Goal: Information Seeking & Learning: Learn about a topic

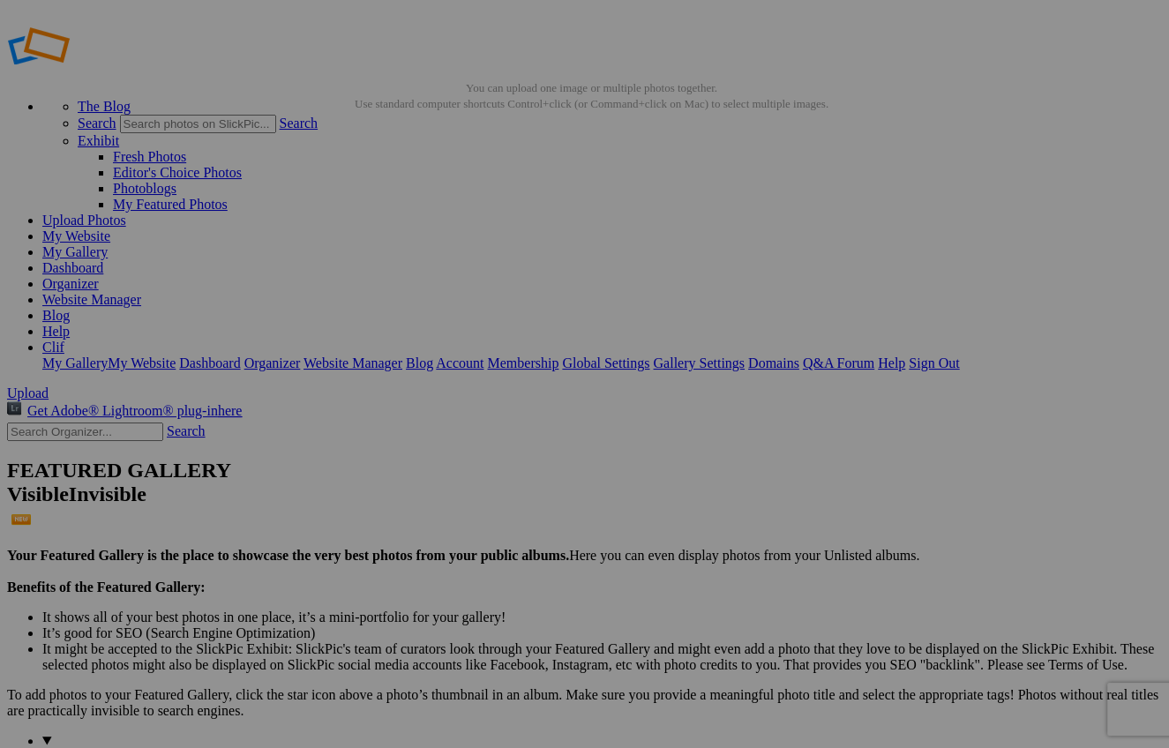
scroll to position [10, 0]
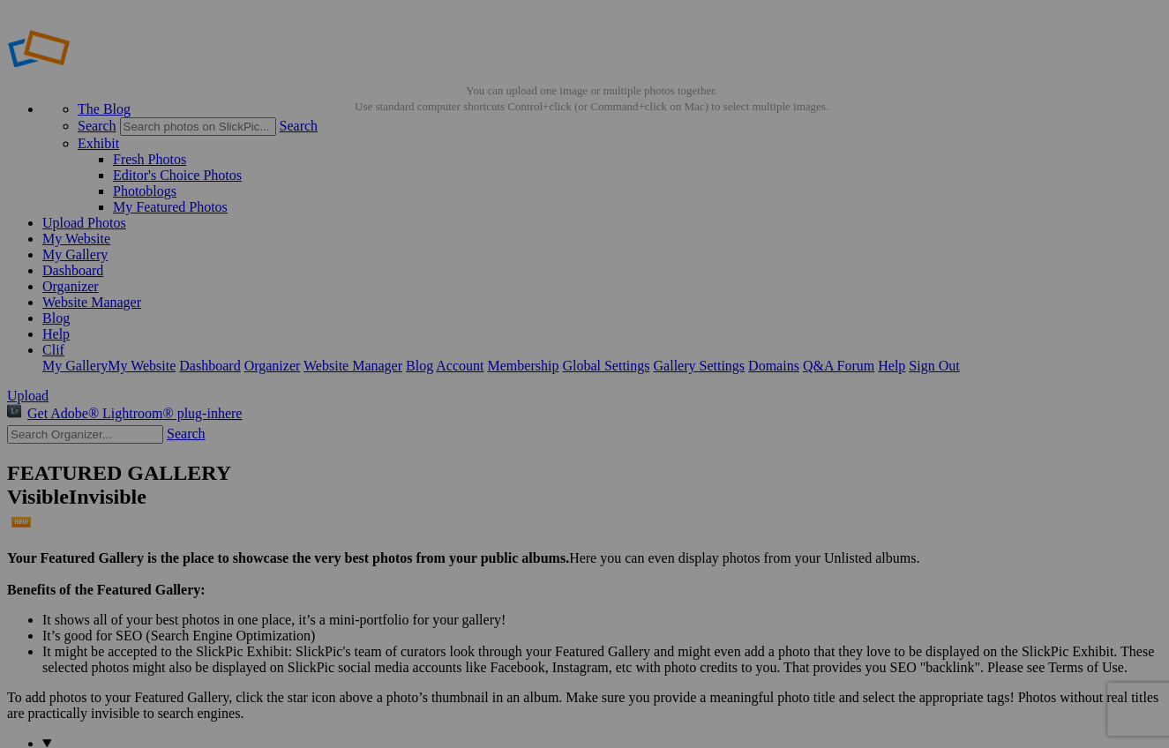
click at [141, 295] on link "Website Manager" at bounding box center [91, 302] width 99 height 15
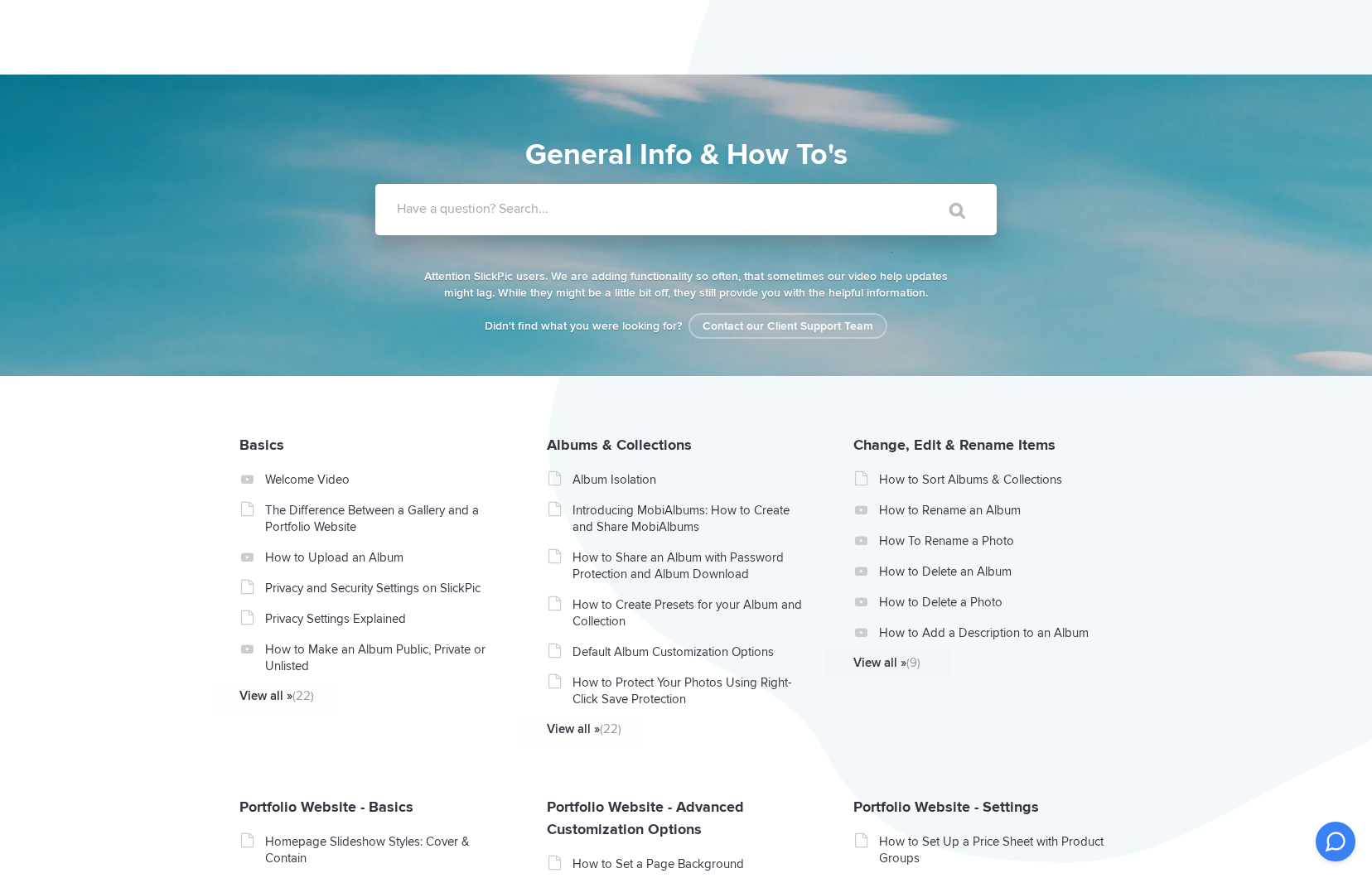
click at [645, 208] on label "Have a question? Search..." at bounding box center [708, 209] width 622 height 17
click at [645, 208] on input "Have a question? Search..." at bounding box center [652, 209] width 553 height 52
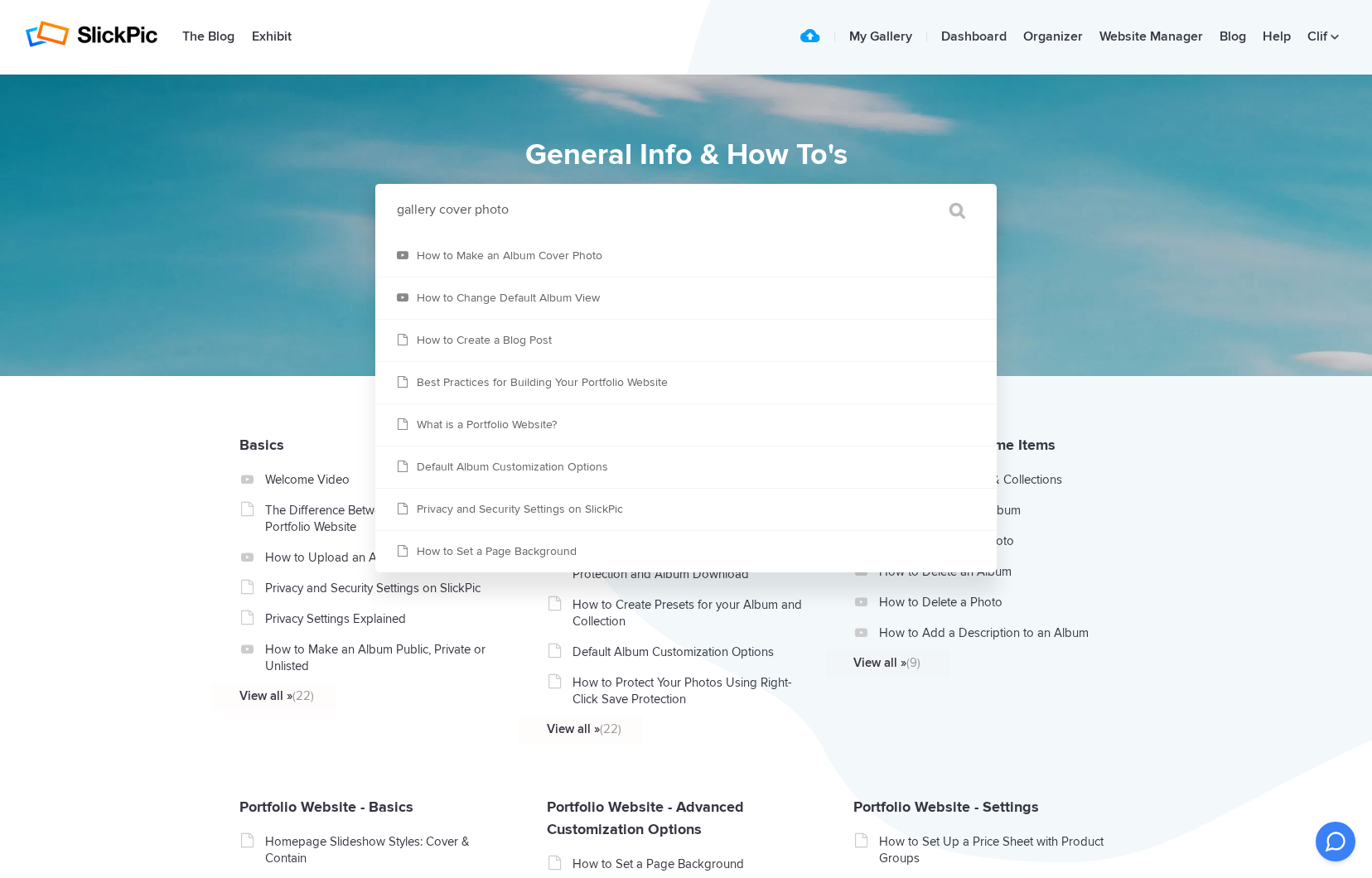
type input "gallery cover photo"
click at [949, 210] on input "" at bounding box center [949, 210] width 69 height 39
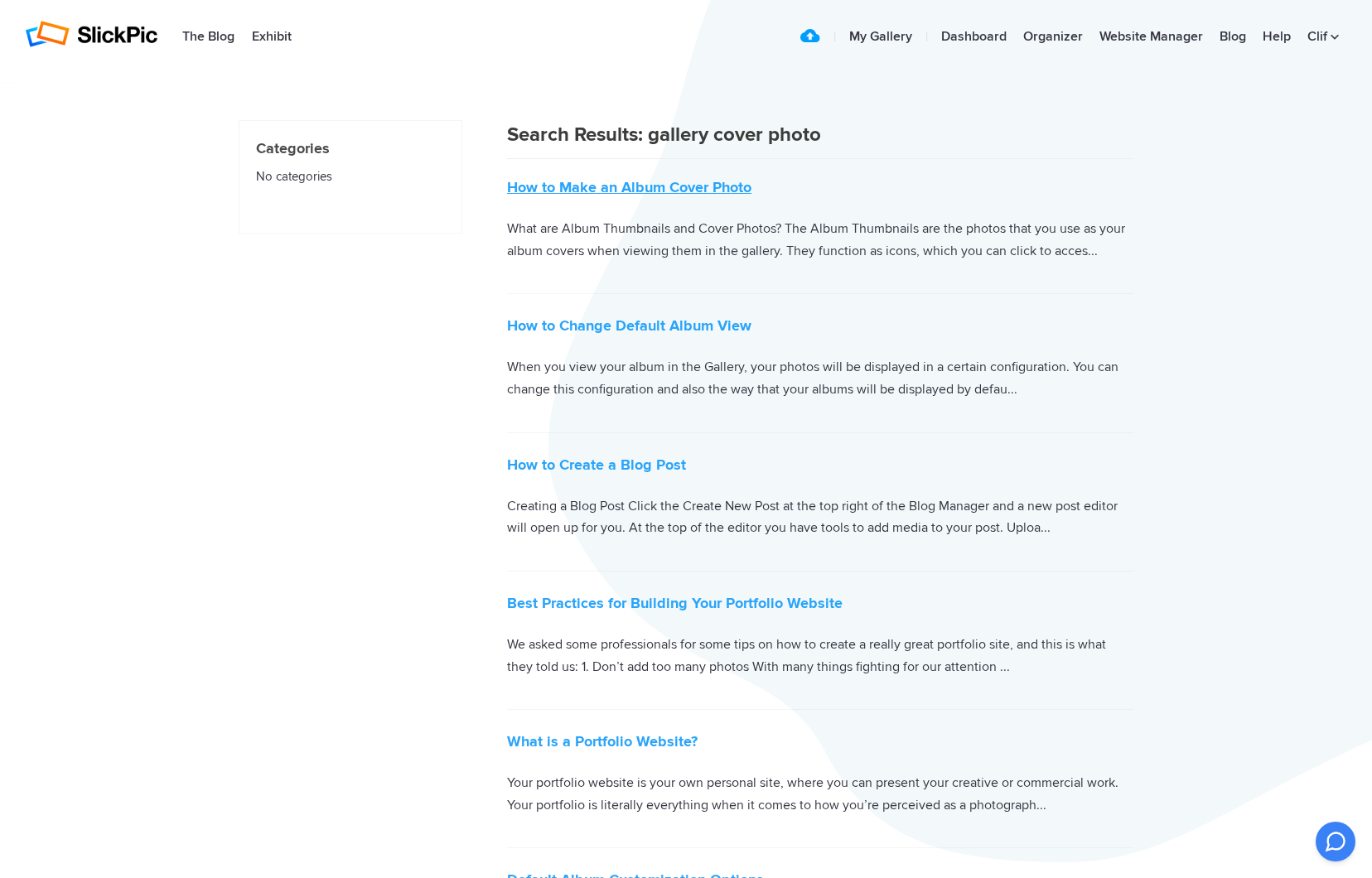
click at [606, 185] on link "How to Make an Album Cover Photo" at bounding box center [629, 187] width 244 height 18
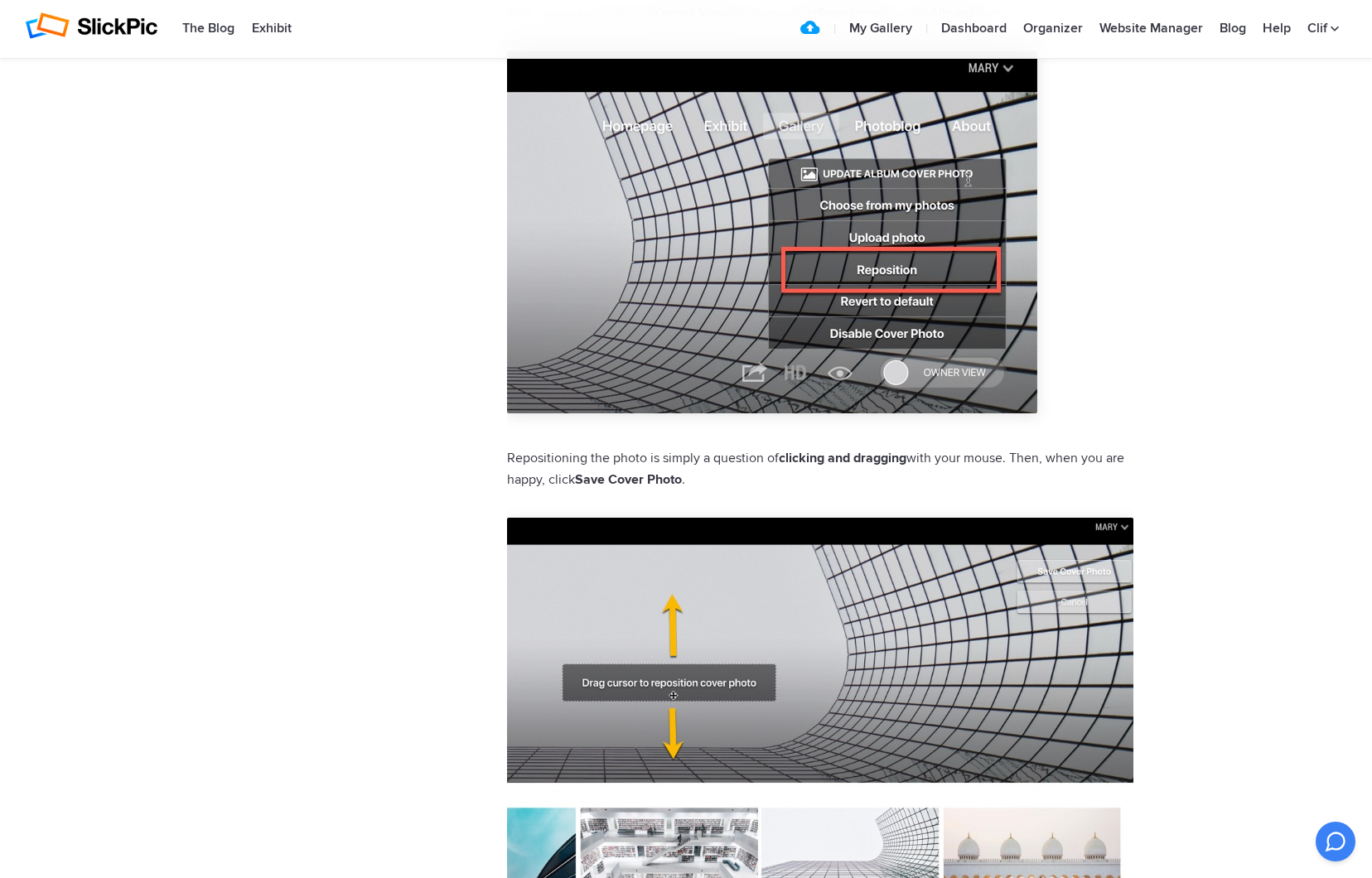
scroll to position [2950, 0]
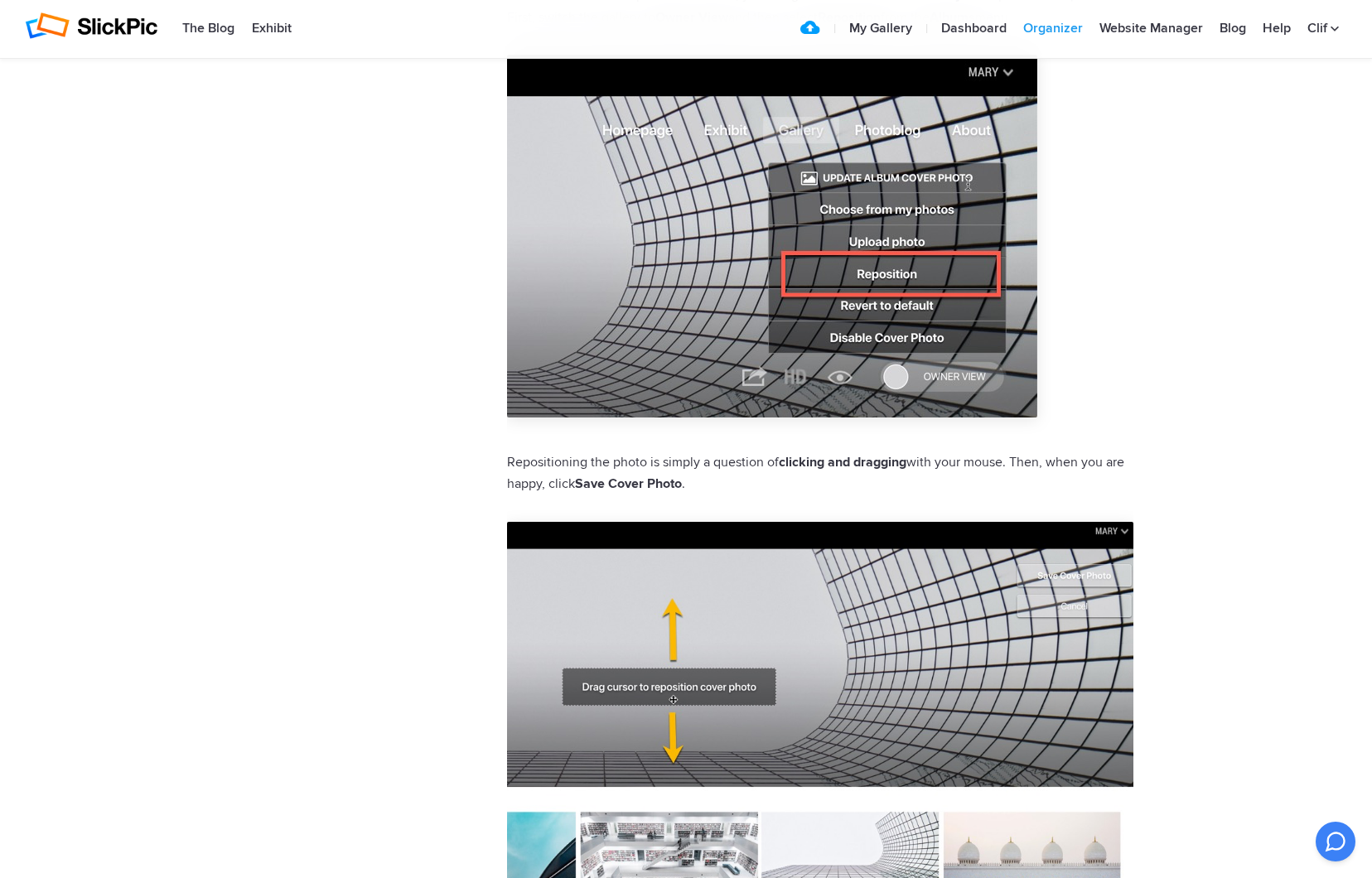
click at [1052, 31] on link "Organizer" at bounding box center [1053, 28] width 76 height 33
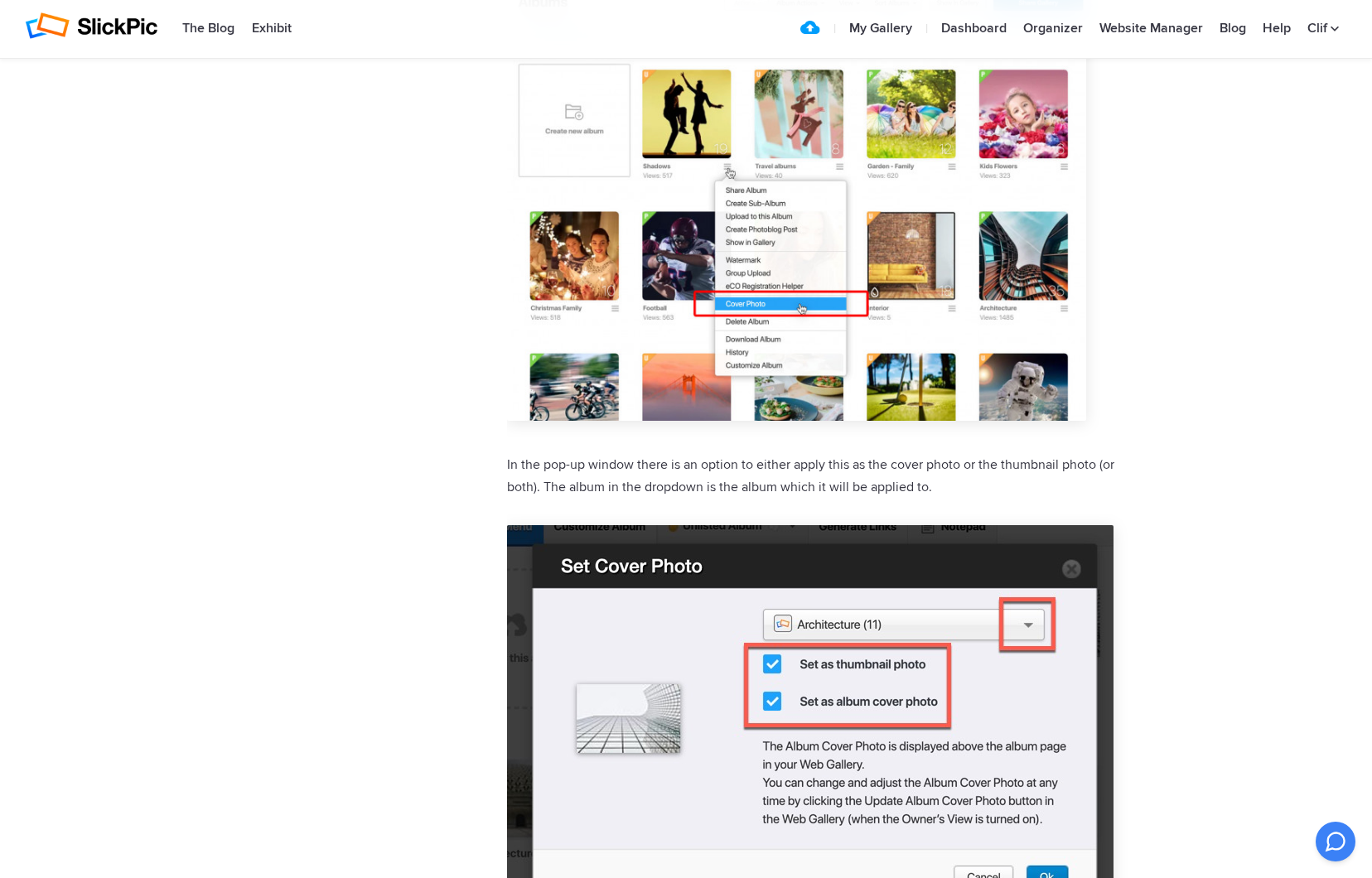
scroll to position [1933, 0]
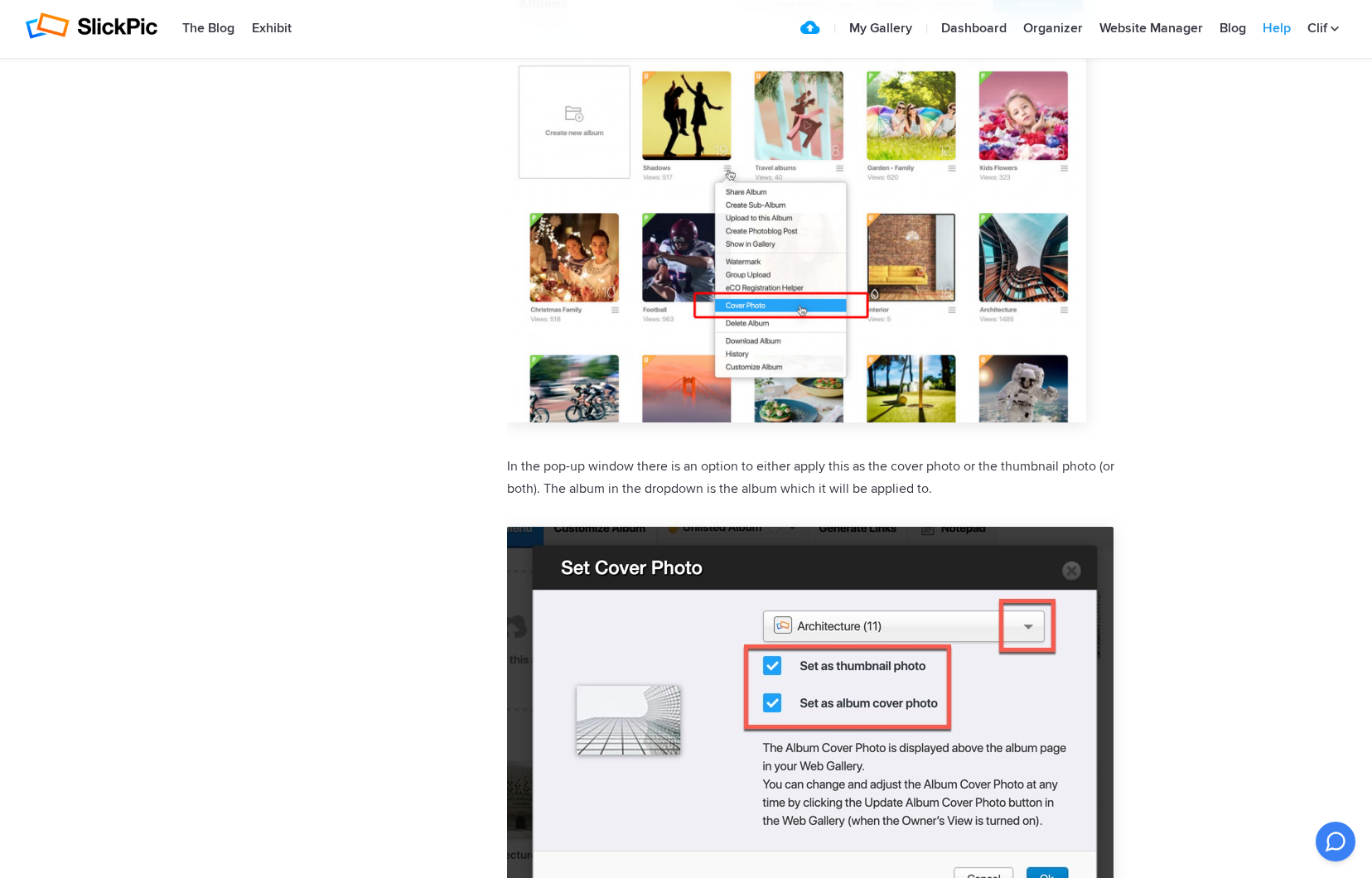
click at [1276, 29] on link "Help" at bounding box center [1277, 28] width 45 height 33
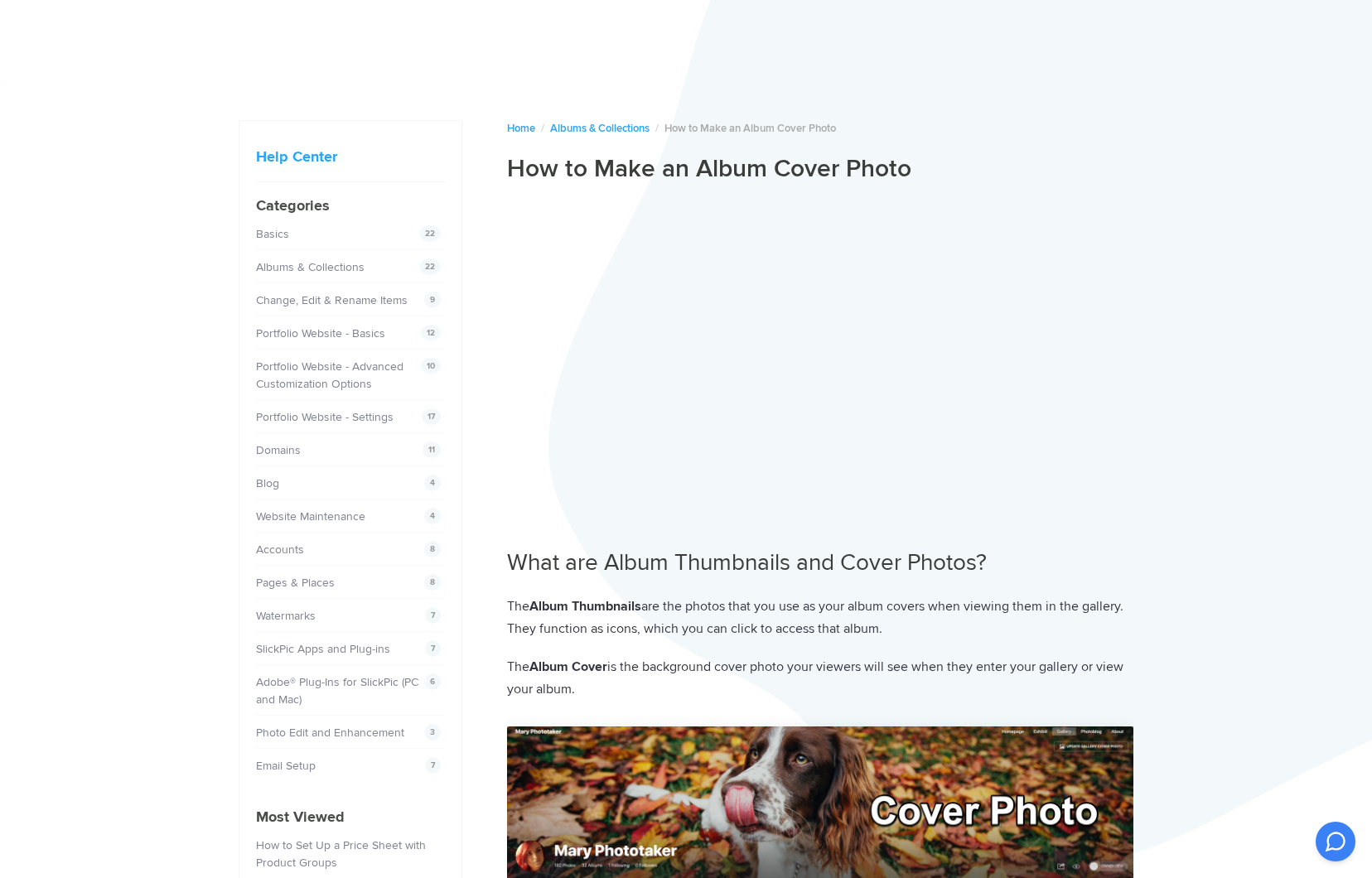
scroll to position [1547, 0]
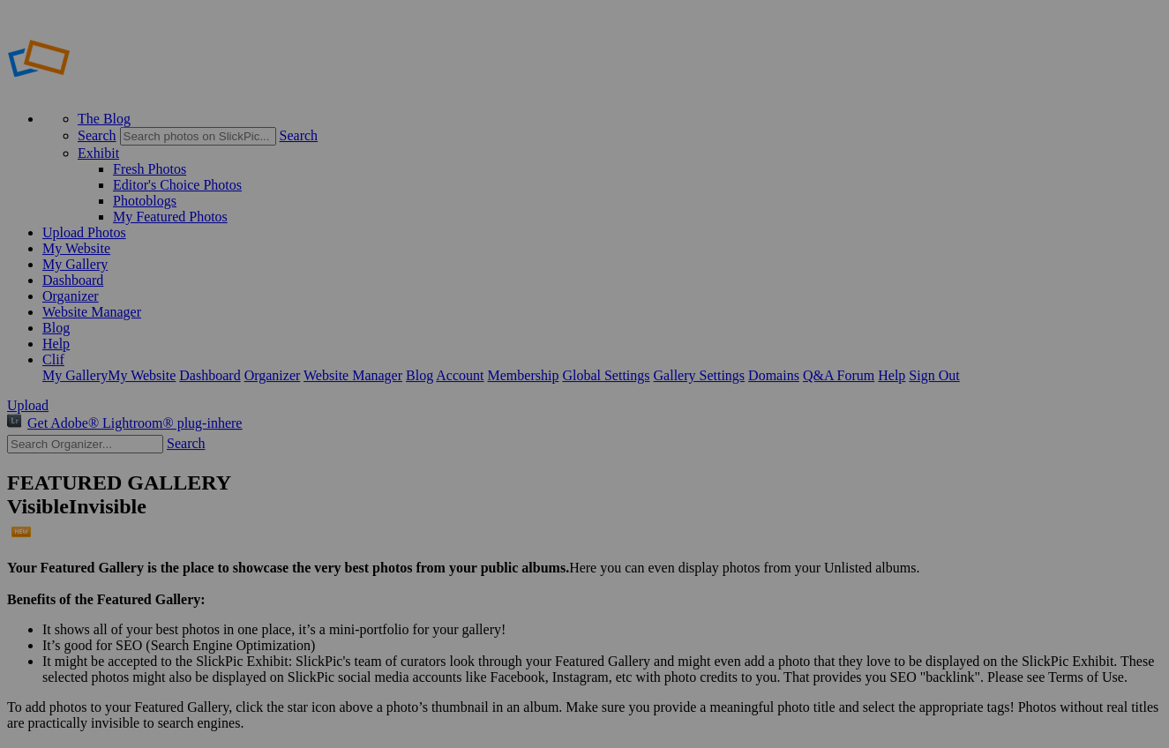
click at [440, 453] on span "Close" at bounding box center [424, 458] width 32 height 15
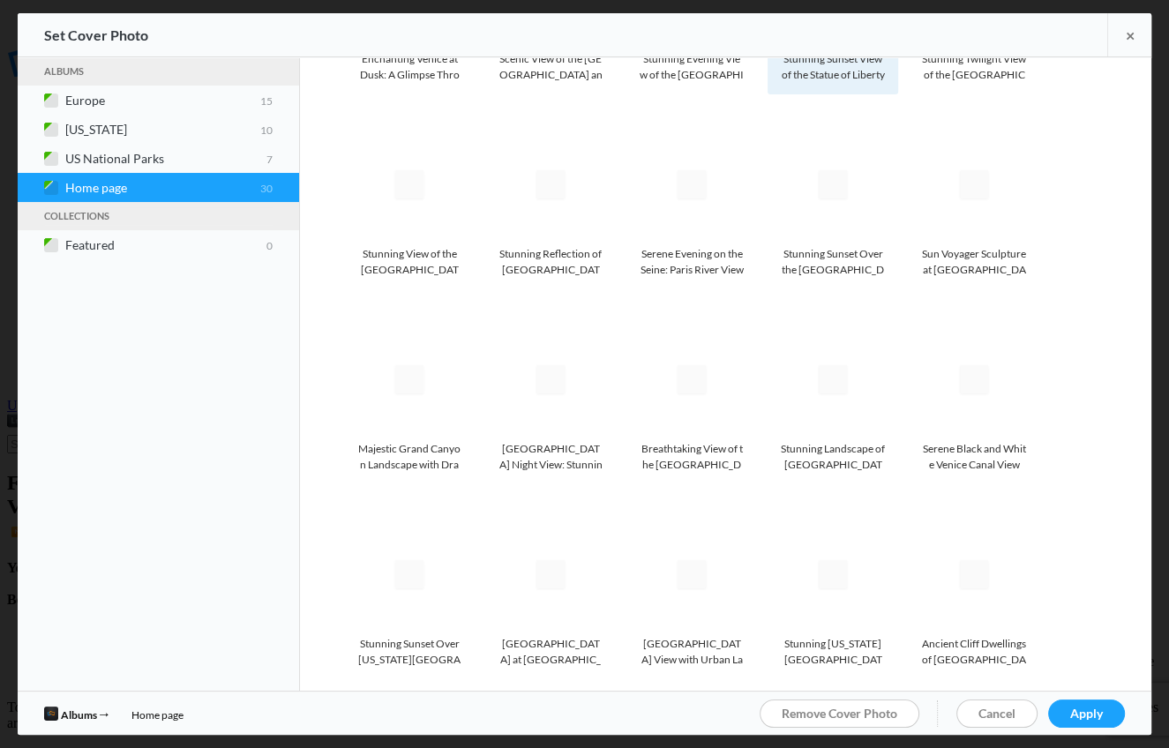
scroll to position [529, 0]
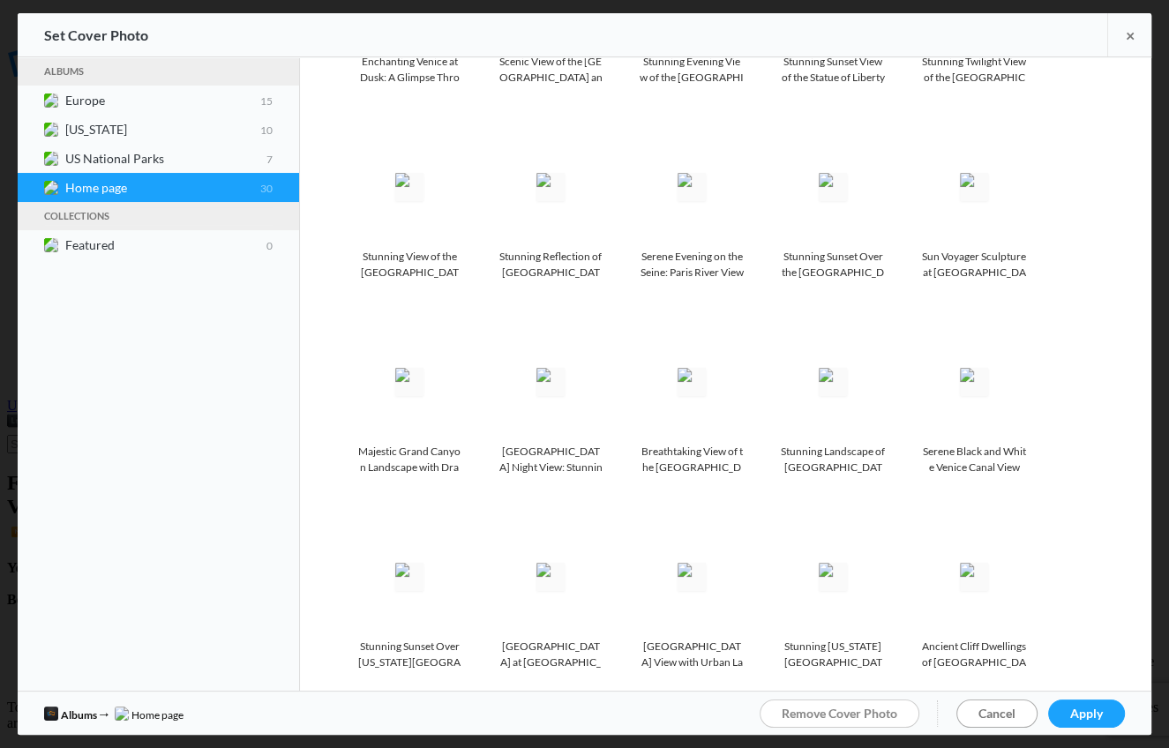
click at [1000, 710] on span "Cancel" at bounding box center [996, 713] width 37 height 15
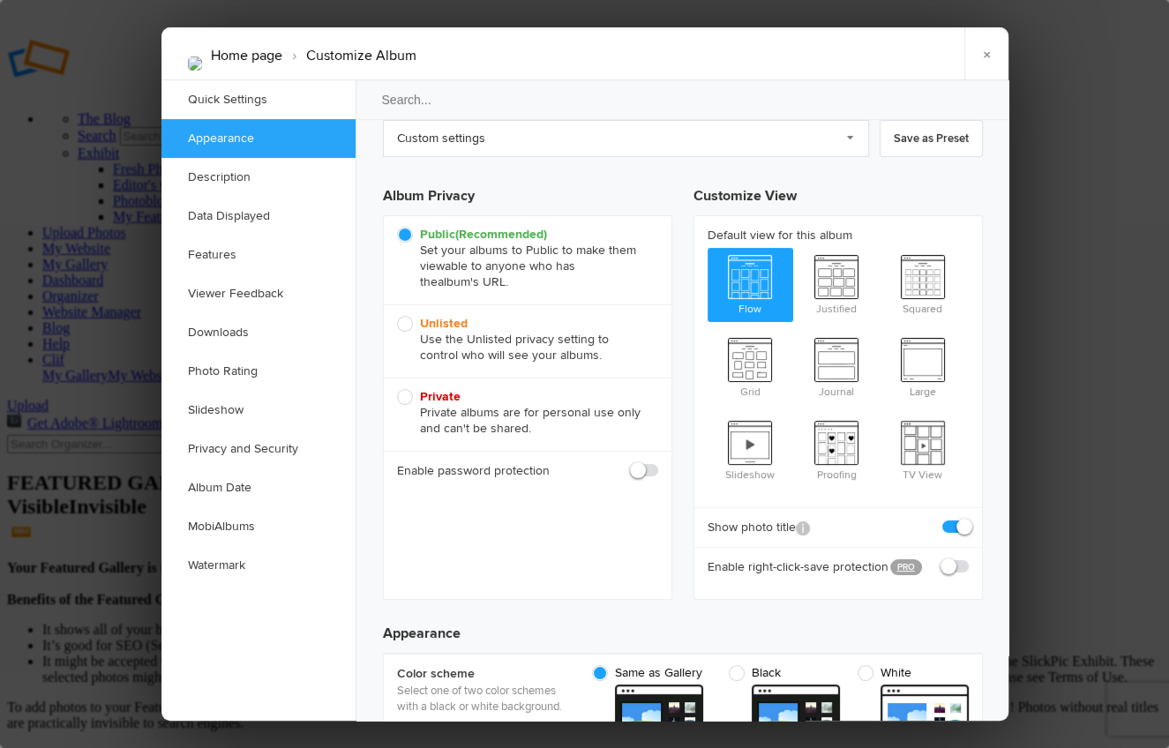
scroll to position [97, 0]
click at [969, 558] on span at bounding box center [969, 558] width 0 height 0
click at [968, 558] on input "checkbox" at bounding box center [968, 558] width 1 height 1
checkbox input "true"
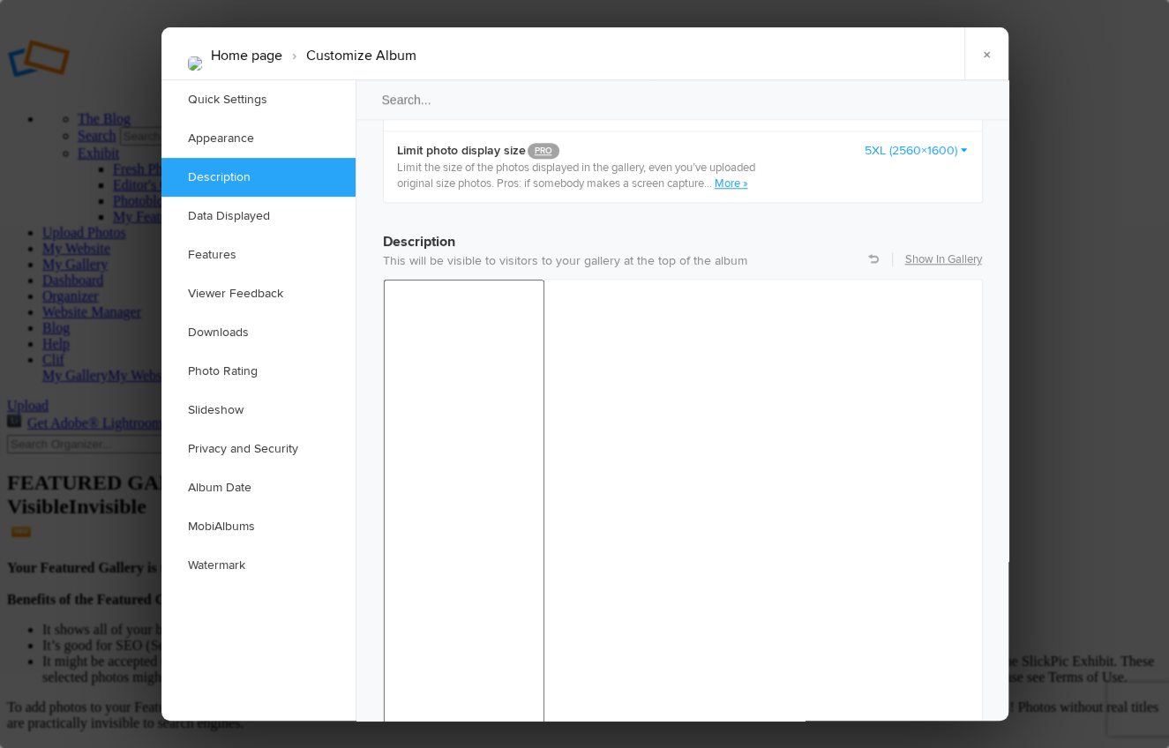
scroll to position [1313, 0]
checkbox input "false"
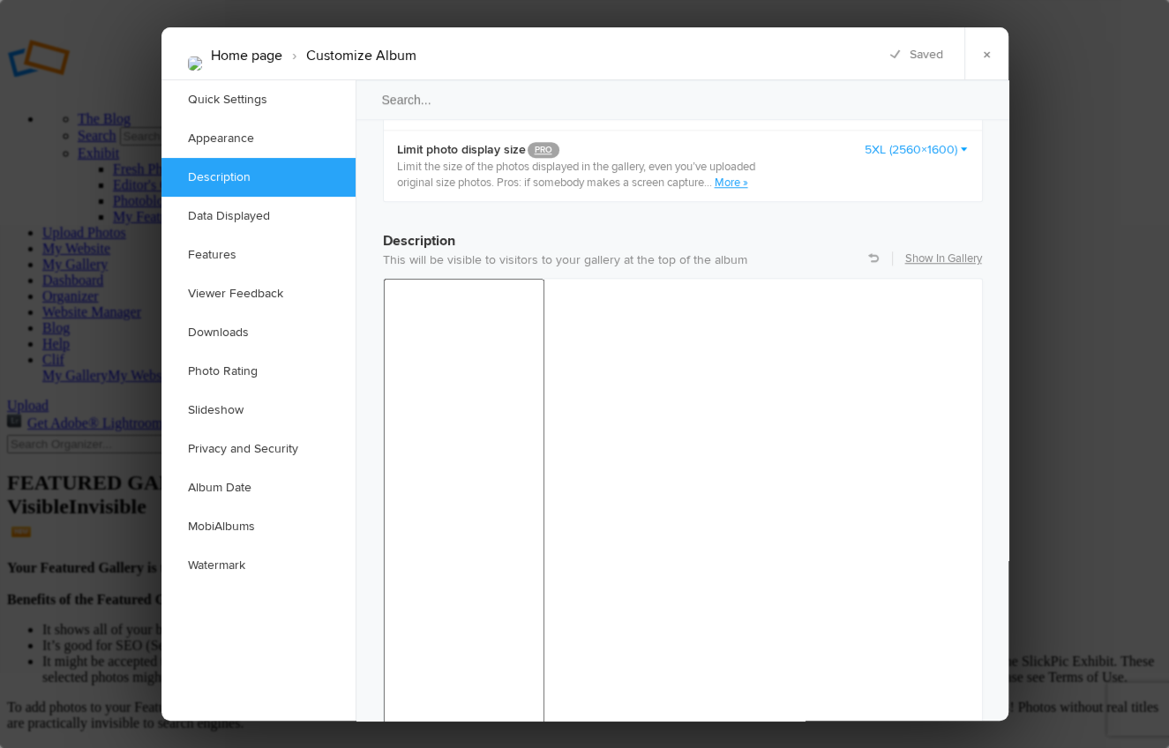
checkbox input "false"
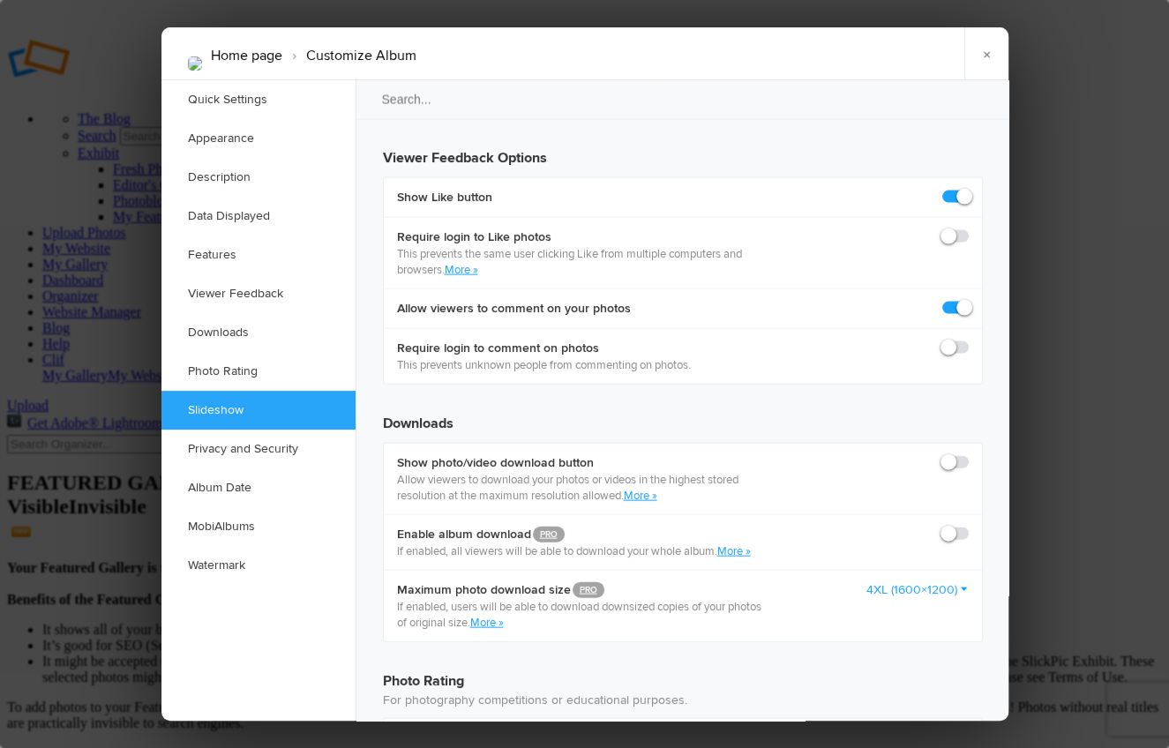
scroll to position [3294, 0]
click at [985, 52] on link "×" at bounding box center [986, 53] width 44 height 53
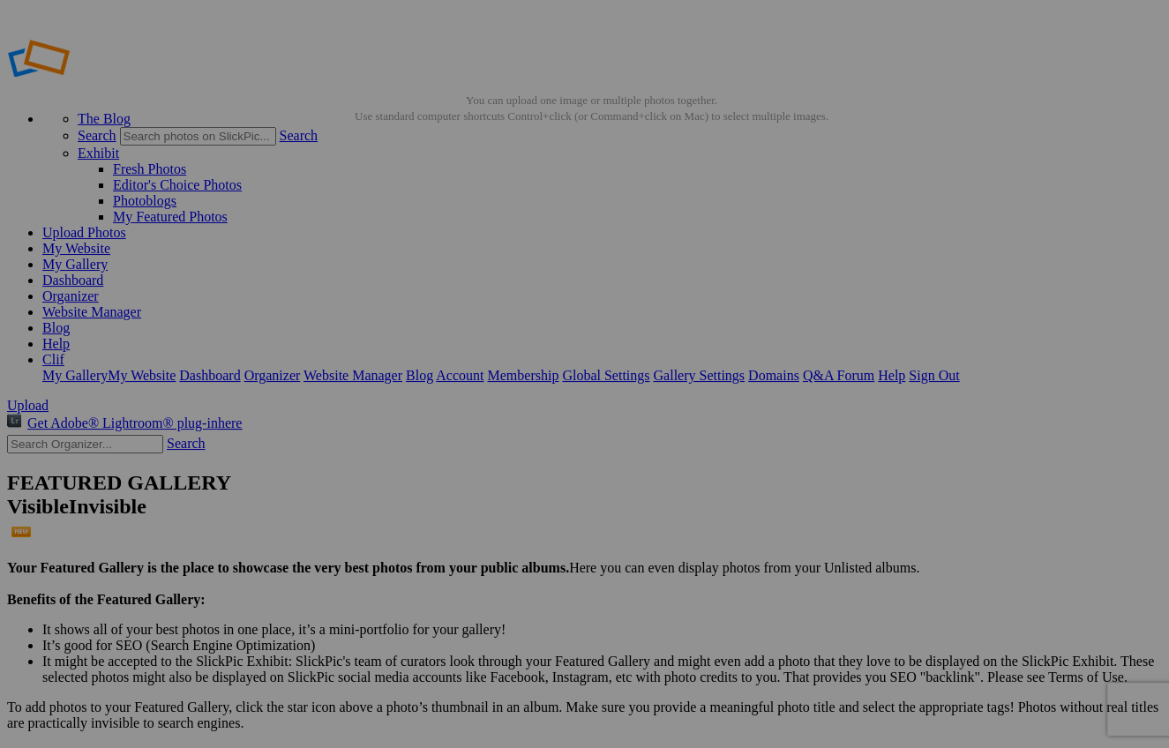
click at [99, 289] on link "Organizer" at bounding box center [70, 296] width 56 height 15
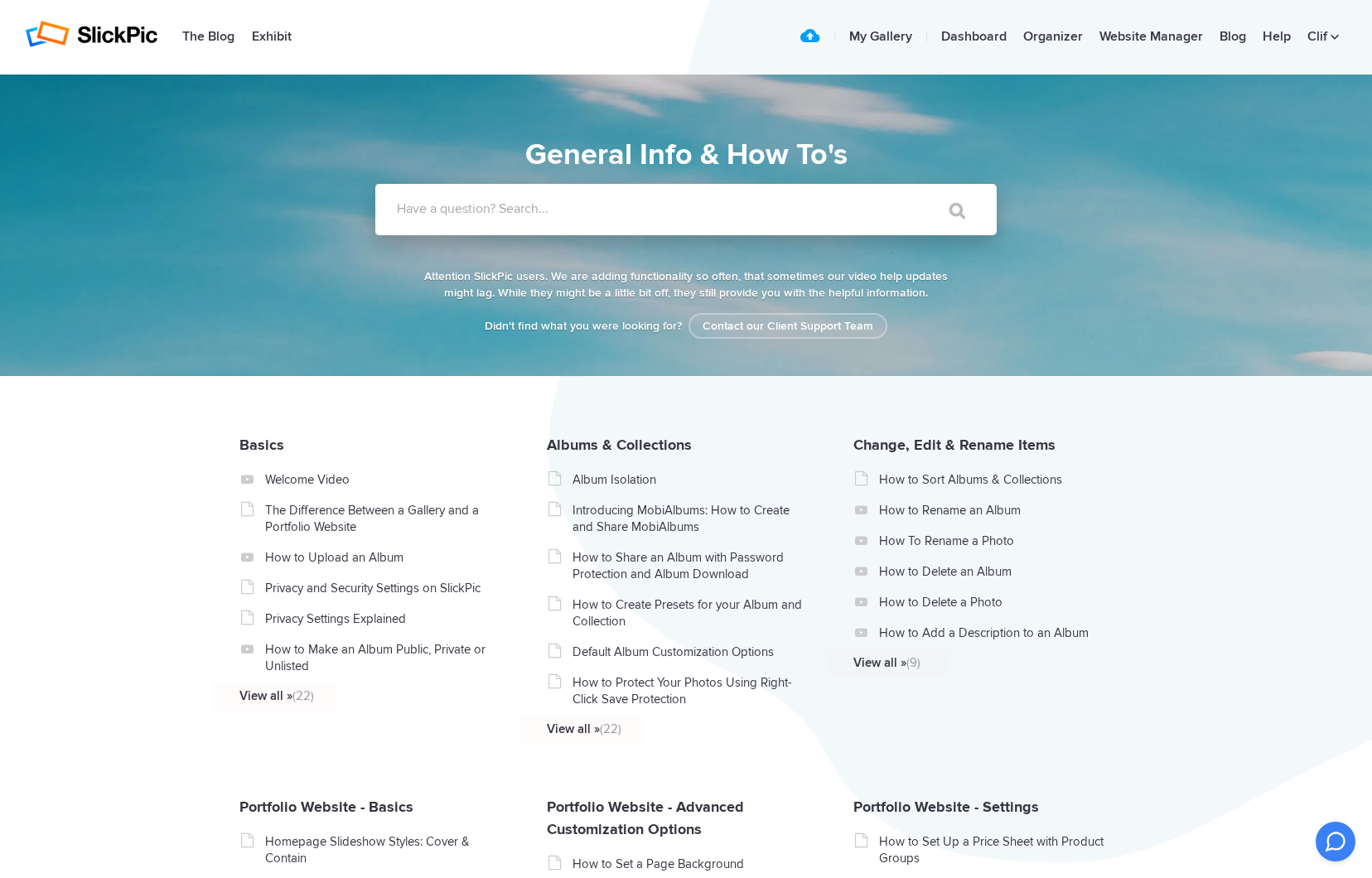
click at [718, 206] on label "Have a question? Search..." at bounding box center [708, 209] width 622 height 17
click at [718, 206] on input "Have a question? Search..." at bounding box center [652, 209] width 553 height 52
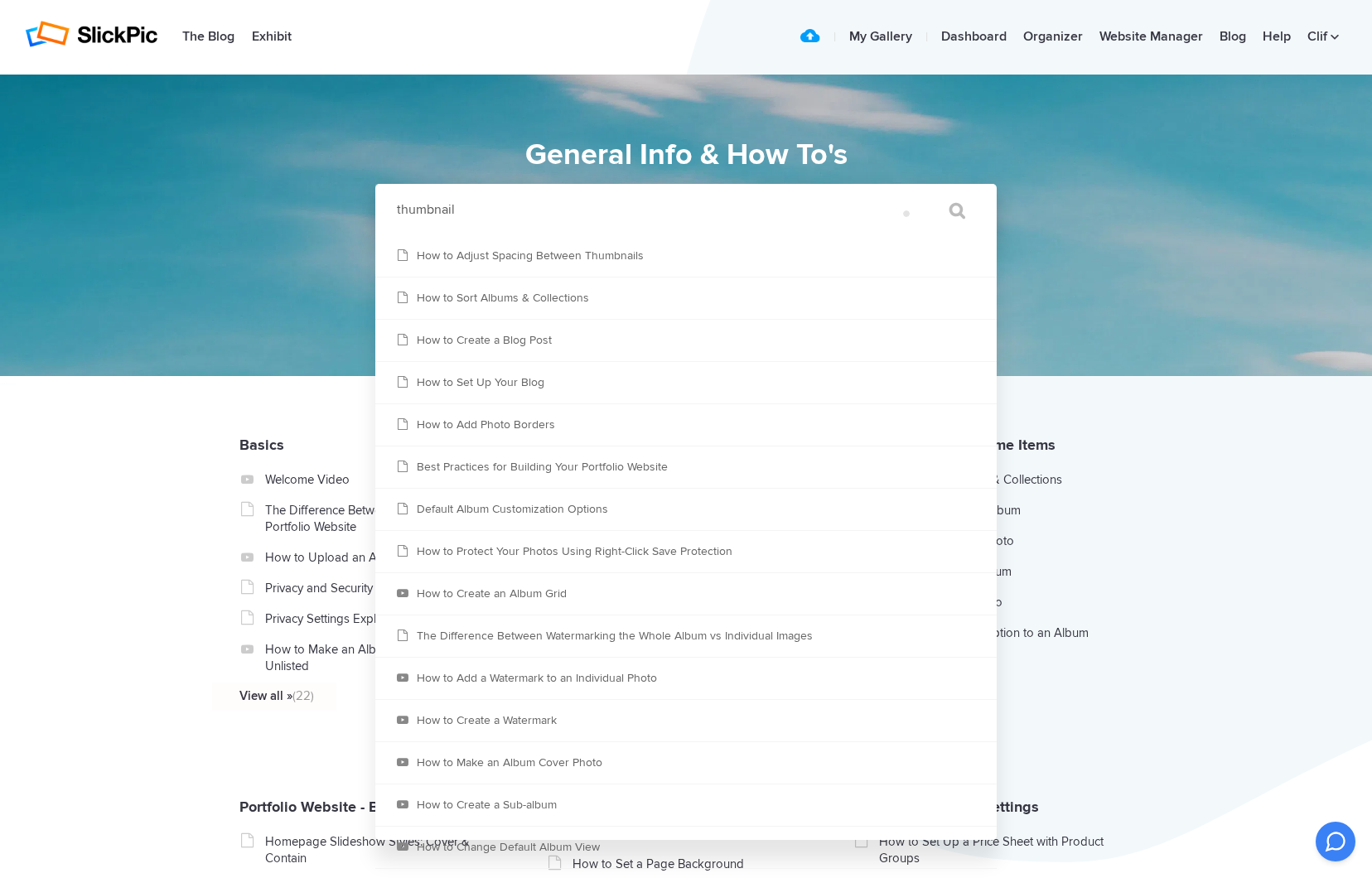
type input "thumbnail"
click at [949, 210] on input "" at bounding box center [949, 210] width 69 height 39
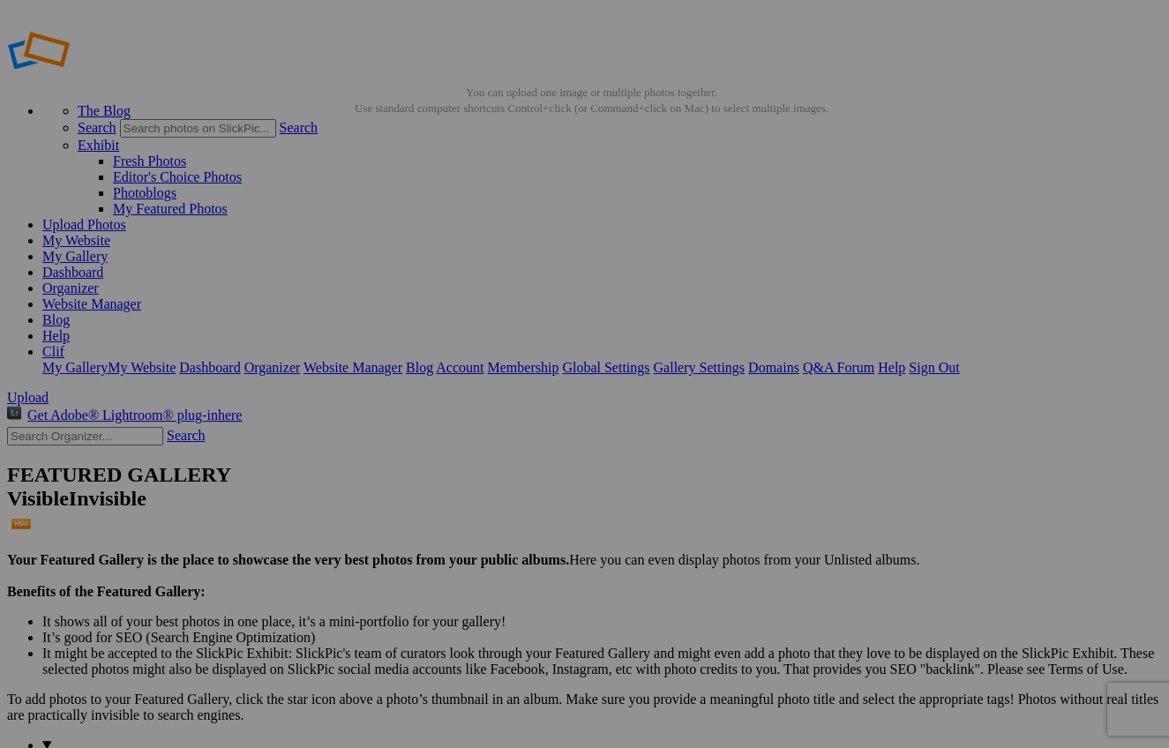
scroll to position [11, 0]
